Goal: Navigation & Orientation: Understand site structure

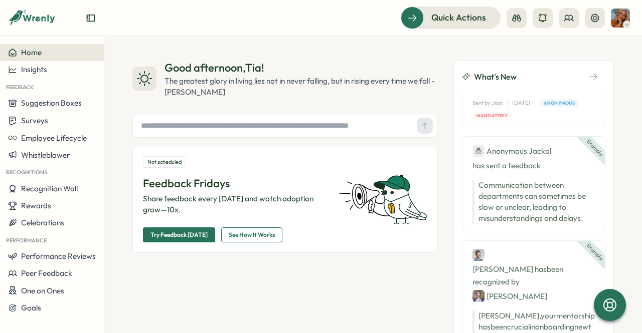
scroll to position [902, 0]
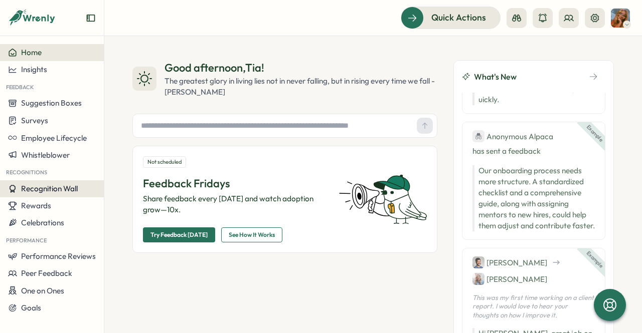
click at [67, 191] on span "Recognition Wall" at bounding box center [49, 189] width 57 height 10
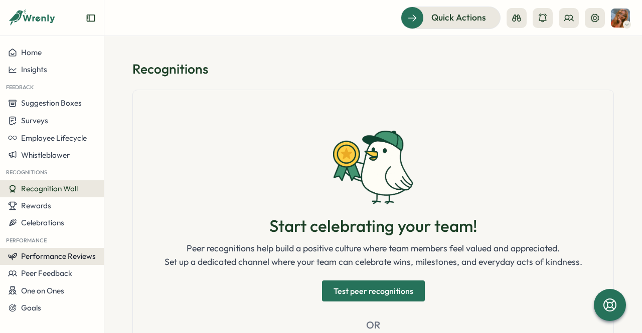
click at [66, 253] on span "Performance Reviews" at bounding box center [58, 257] width 75 height 10
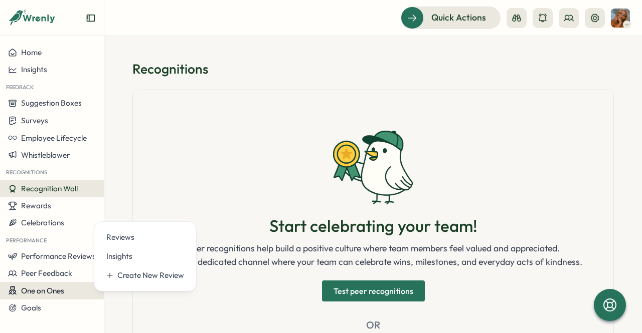
click at [68, 291] on div "One on Ones" at bounding box center [52, 291] width 88 height 10
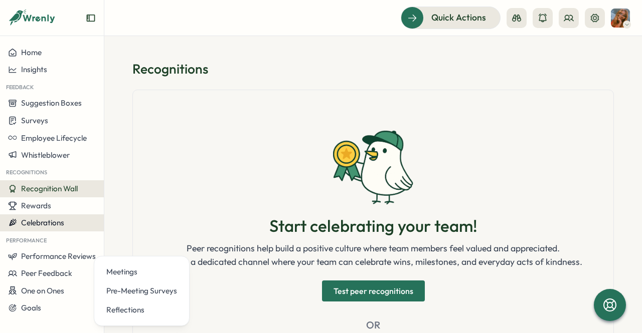
click at [50, 229] on button "Celebrations" at bounding box center [52, 223] width 104 height 17
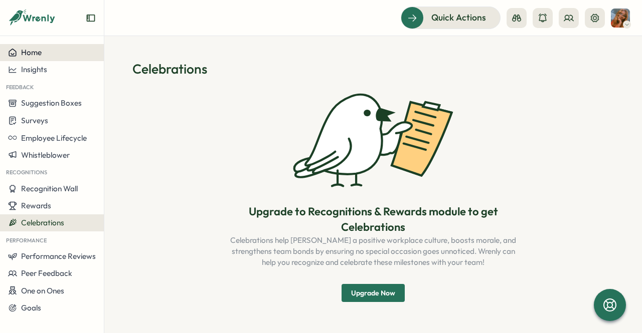
click at [40, 52] on span "Home" at bounding box center [31, 53] width 21 height 10
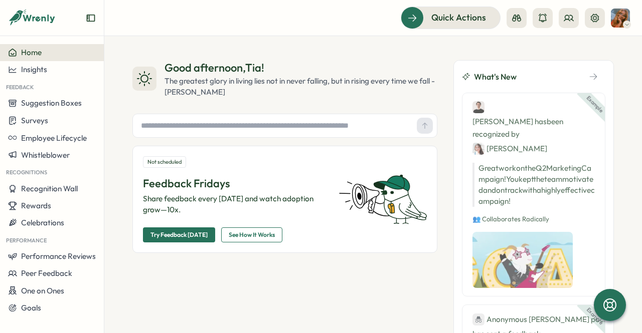
drag, startPoint x: 392, startPoint y: 294, endPoint x: 389, endPoint y: 307, distance: 13.9
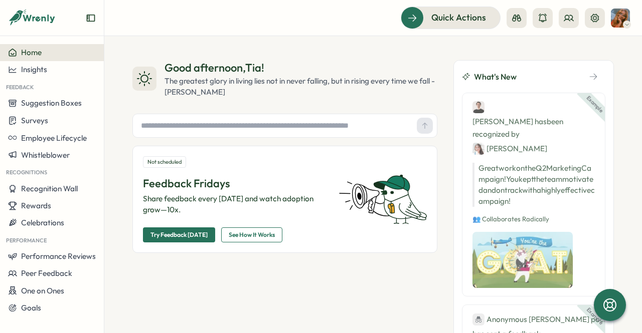
click at [390, 306] on div "Good afternoon , Tia ! The greatest glory in living lies not in never falling, …" at bounding box center [284, 249] width 305 height 379
drag, startPoint x: 389, startPoint y: 307, endPoint x: 299, endPoint y: 290, distance: 91.8
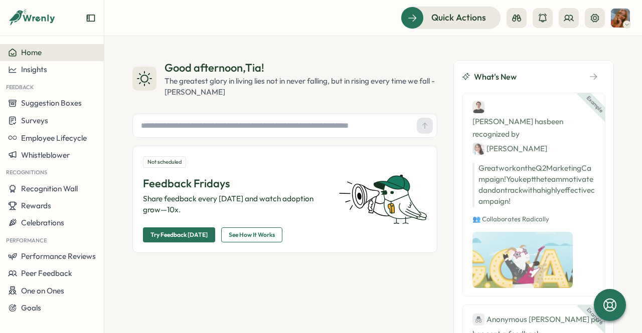
click at [299, 290] on div "Good afternoon , Tia ! The greatest glory in living lies not in never falling, …" at bounding box center [284, 249] width 305 height 379
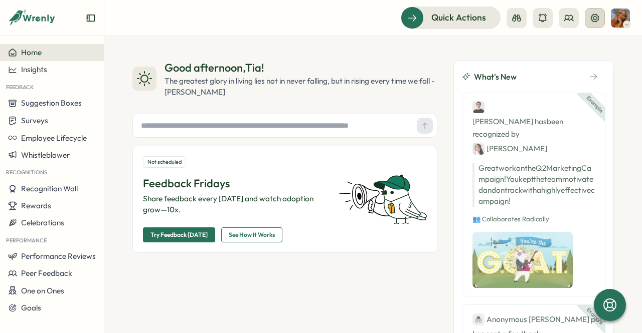
click at [592, 17] on icon at bounding box center [595, 18] width 10 height 10
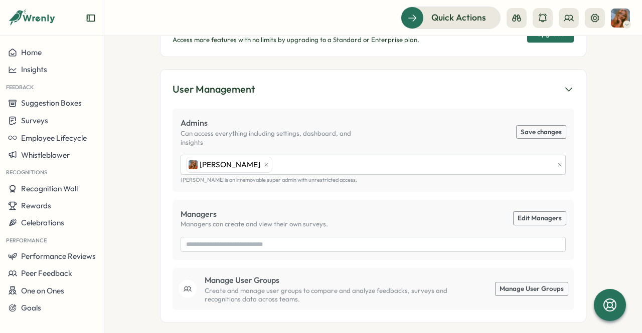
scroll to position [150, 0]
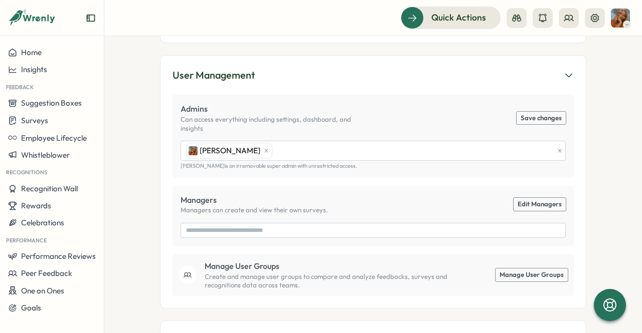
click at [566, 79] on button "User Management" at bounding box center [372, 76] width 401 height 16
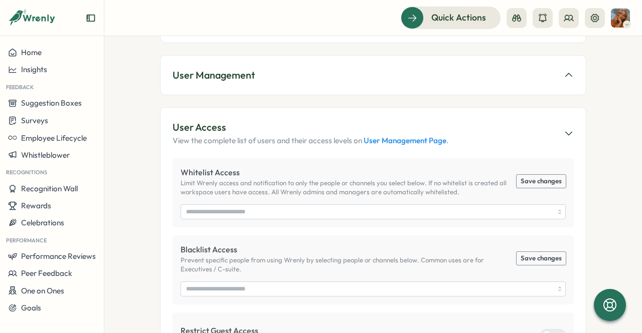
click at [566, 79] on button "User Management" at bounding box center [372, 76] width 401 height 16
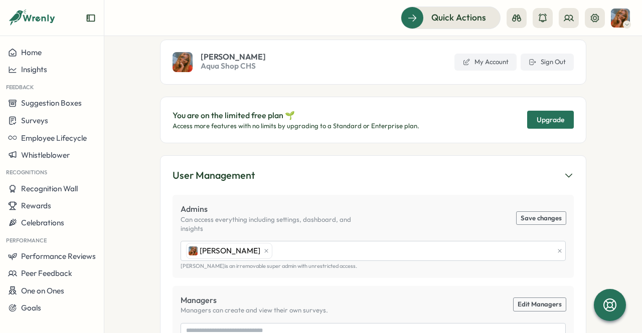
scroll to position [0, 0]
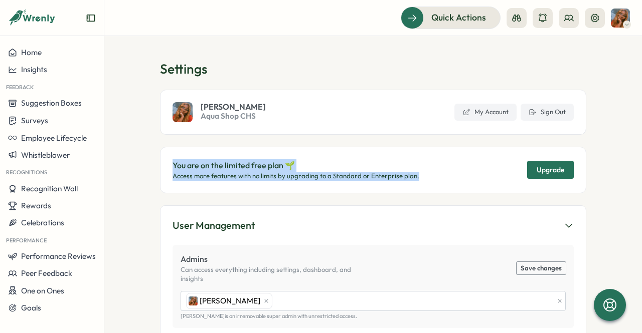
drag, startPoint x: 169, startPoint y: 165, endPoint x: 418, endPoint y: 182, distance: 249.2
click at [418, 182] on div "You are on the limited free plan 🌱 Access more features with no limits by upgra…" at bounding box center [373, 170] width 426 height 46
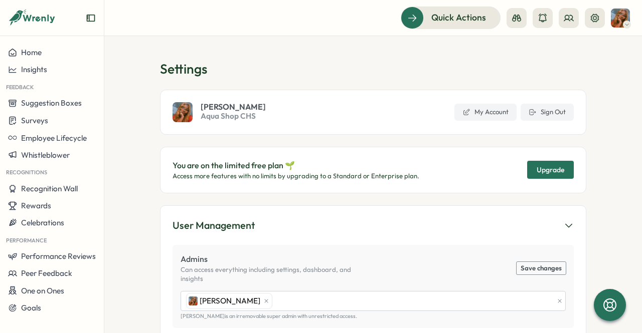
click at [600, 185] on section "Settings [PERSON_NAME] Aqua Shop CHS My Account Sign Out You are on the limited…" at bounding box center [372, 184] width 537 height 297
drag, startPoint x: 423, startPoint y: 23, endPoint x: 548, endPoint y: 45, distance: 127.7
click at [548, 45] on div "Quick Actions Settings [PERSON_NAME] Aqua Shop CHS My Account Sign Out You are …" at bounding box center [372, 166] width 537 height 333
click at [596, 20] on icon at bounding box center [595, 18] width 10 height 10
click at [61, 98] on button "Suggestion Boxes" at bounding box center [52, 103] width 104 height 17
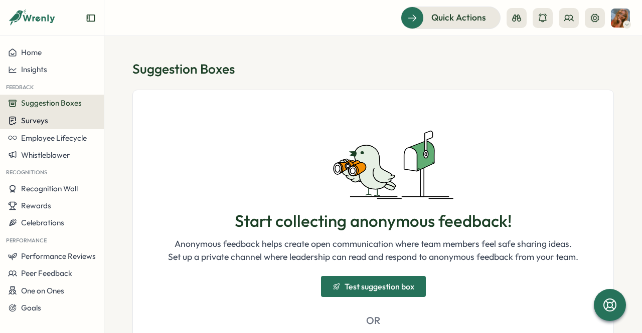
click at [80, 121] on div "Surveys" at bounding box center [52, 121] width 88 height 10
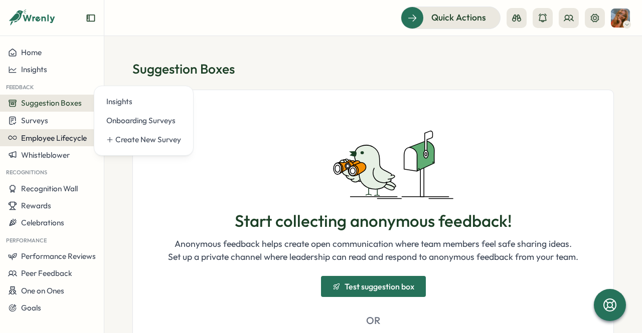
click at [84, 140] on span "Employee Lifecycle" at bounding box center [54, 138] width 66 height 10
click at [57, 142] on span "Employee Lifecycle" at bounding box center [54, 138] width 66 height 10
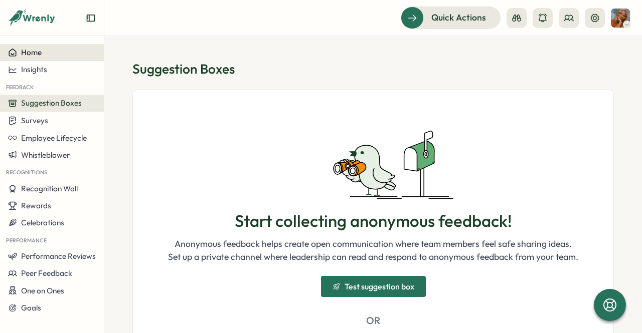
click at [56, 54] on div "Home" at bounding box center [52, 52] width 88 height 9
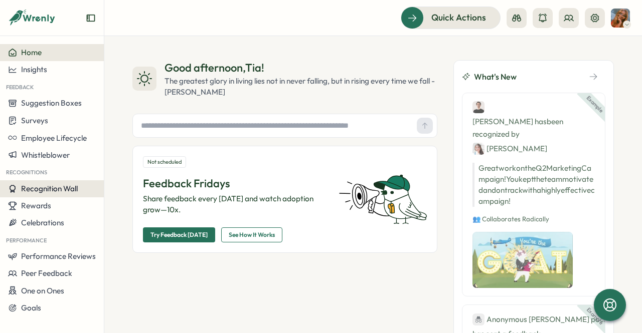
click at [53, 197] on button "Recognition Wall" at bounding box center [52, 188] width 104 height 17
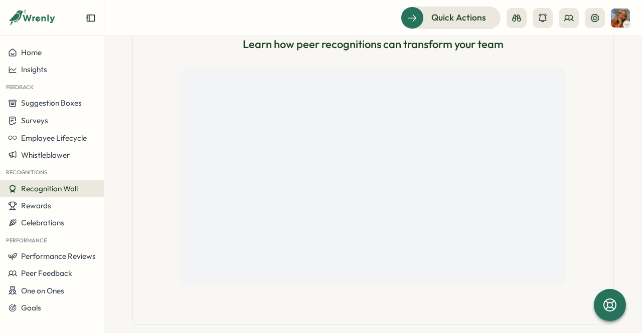
scroll to position [328, 0]
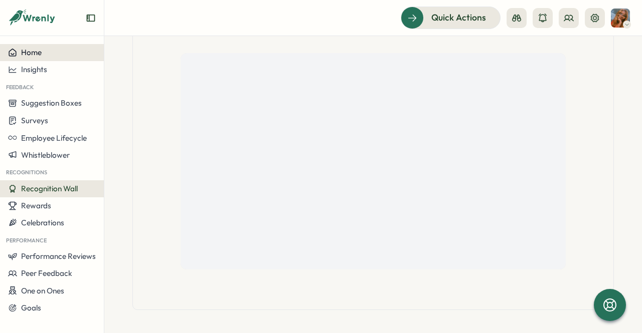
click at [63, 49] on div "Home" at bounding box center [52, 52] width 88 height 9
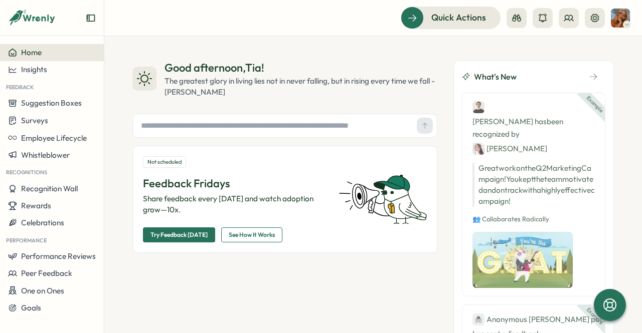
click at [91, 18] on icon "Expand sidebar" at bounding box center [91, 18] width 10 height 10
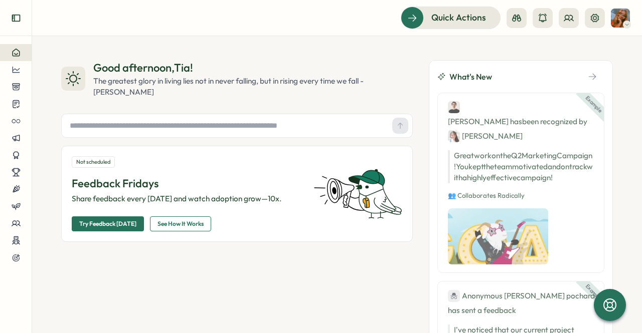
click at [14, 19] on icon "Expand sidebar" at bounding box center [16, 18] width 8 height 7
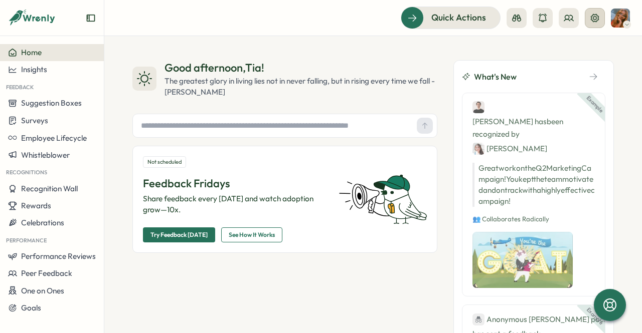
click at [602, 20] on button at bounding box center [595, 18] width 20 height 20
